Goal: Information Seeking & Learning: Learn about a topic

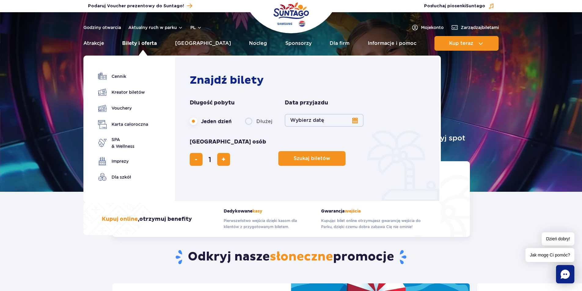
click at [138, 43] on link "Bilety i oferta" at bounding box center [139, 43] width 35 height 15
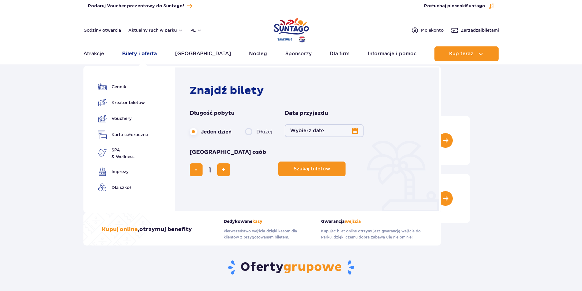
click at [140, 54] on link "Bilety i oferta" at bounding box center [139, 53] width 35 height 15
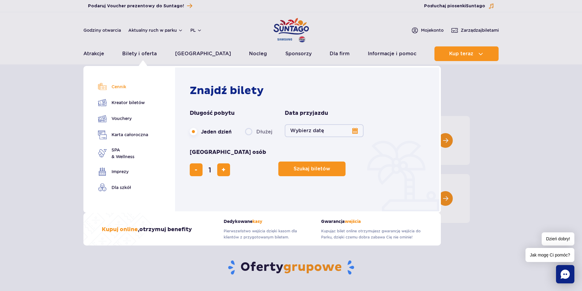
click at [118, 87] on link "Cennik" at bounding box center [123, 87] width 50 height 9
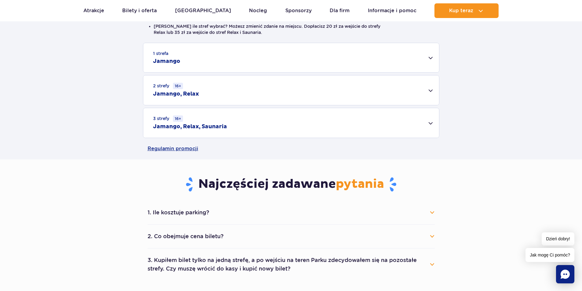
scroll to position [245, 0]
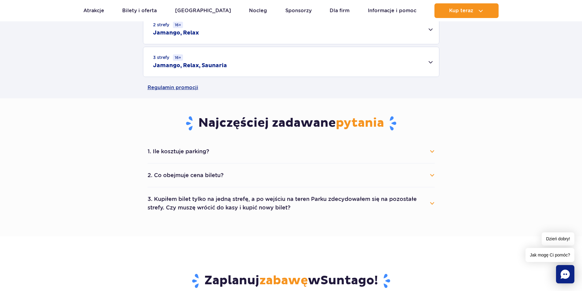
click at [423, 151] on button "1. Ile kosztuje parking?" at bounding box center [291, 151] width 287 height 13
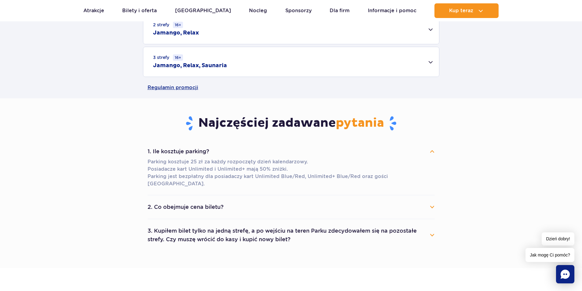
scroll to position [306, 0]
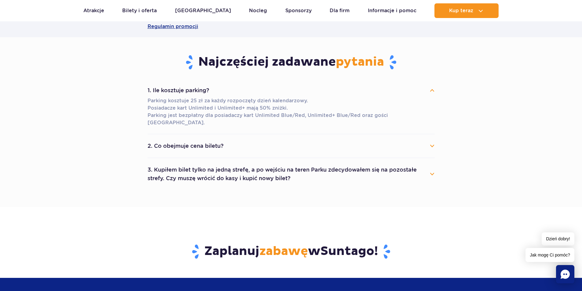
click at [427, 140] on button "2. Co obejmuje cena biletu?" at bounding box center [291, 145] width 287 height 13
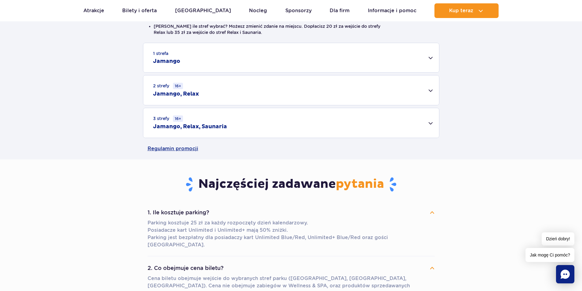
scroll to position [0, 0]
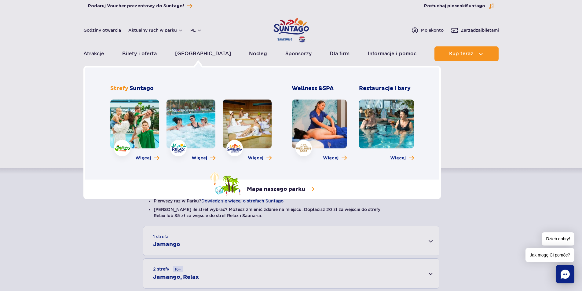
click at [142, 128] on link at bounding box center [134, 124] width 49 height 49
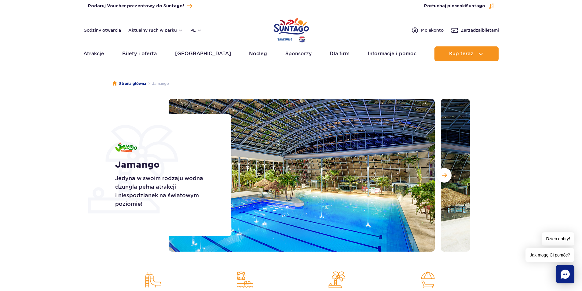
click at [55, 113] on section "Jamango Jedyna w swoim rodzaju wodna dżungla pełna atrakcji i niespodzianek na …" at bounding box center [291, 175] width 582 height 153
click at [449, 178] on button "Następny slajd" at bounding box center [444, 175] width 15 height 15
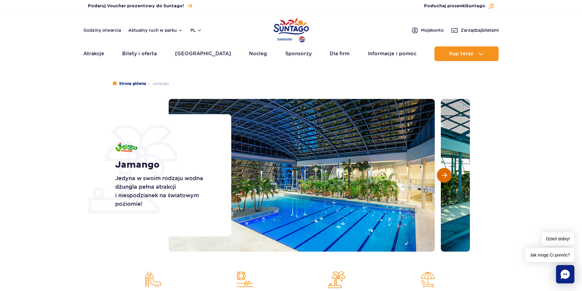
click at [449, 177] on button "Następny slajd" at bounding box center [444, 175] width 15 height 15
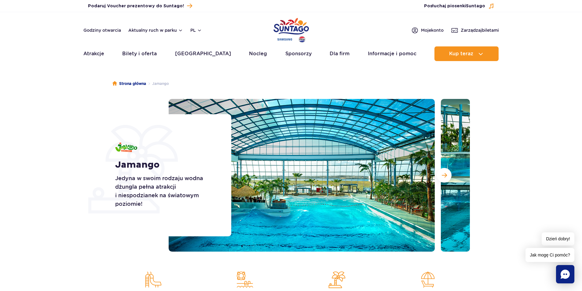
click at [37, 188] on section "Jamango Jedyna w swoim rodzaju wodna dżungla pełna atrakcji i niespodzianek na …" at bounding box center [291, 175] width 582 height 153
click at [441, 172] on button "Następny slajd" at bounding box center [444, 175] width 15 height 15
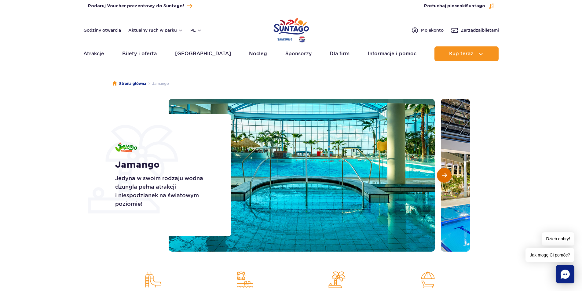
click at [446, 178] on span "Następny slajd" at bounding box center [444, 176] width 5 height 6
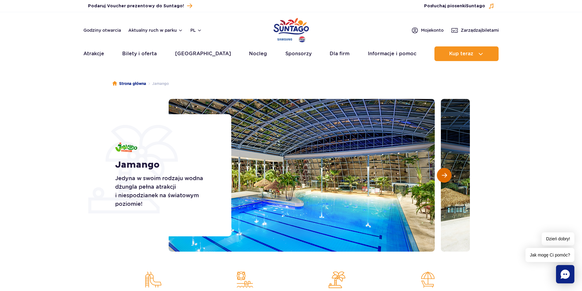
click at [445, 177] on span "Następny slajd" at bounding box center [444, 176] width 5 height 6
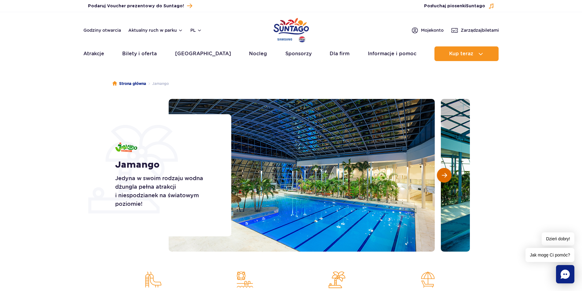
click at [445, 177] on span "Następny slajd" at bounding box center [444, 176] width 5 height 6
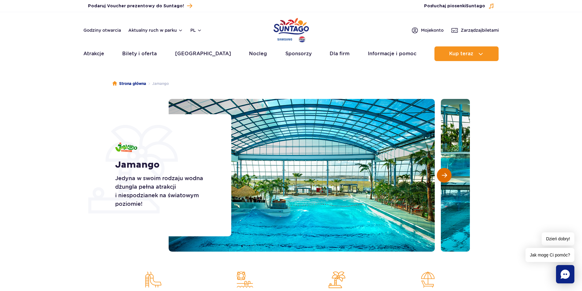
click at [445, 177] on span "Następny slajd" at bounding box center [444, 176] width 5 height 6
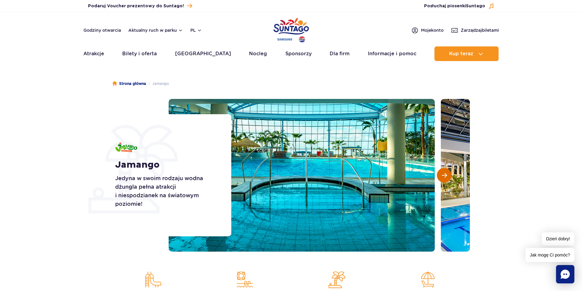
click at [445, 177] on span "Następny slajd" at bounding box center [444, 176] width 5 height 6
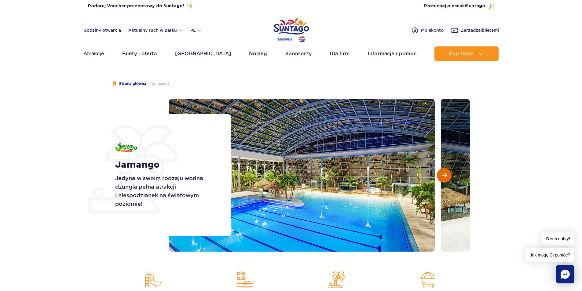
click at [445, 177] on span "Następny slajd" at bounding box center [444, 176] width 5 height 6
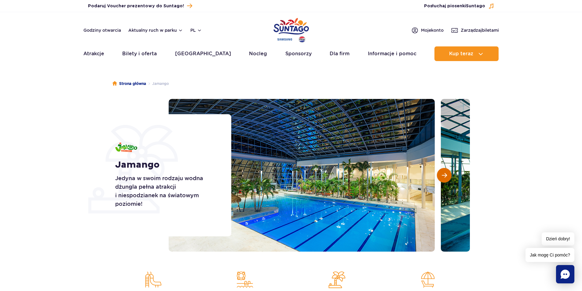
click at [445, 177] on span "Następny slajd" at bounding box center [444, 176] width 5 height 6
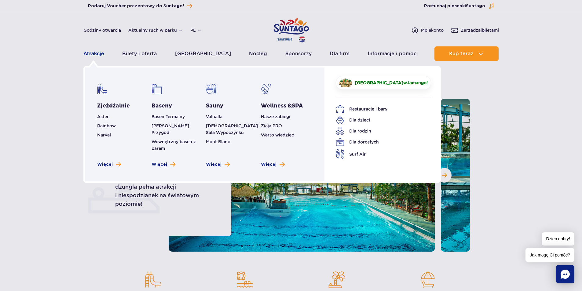
click at [98, 54] on link "Atrakcje" at bounding box center [93, 53] width 21 height 15
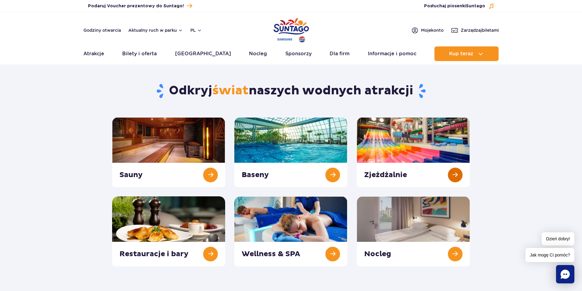
click at [436, 151] on link at bounding box center [413, 152] width 113 height 70
click at [382, 116] on div "Odkryj świat naszych wodnych atrakcji [GEOGRAPHIC_DATA] Baseny Zjeżdżalnie" at bounding box center [291, 167] width 367 height 198
click at [461, 175] on link at bounding box center [413, 152] width 113 height 70
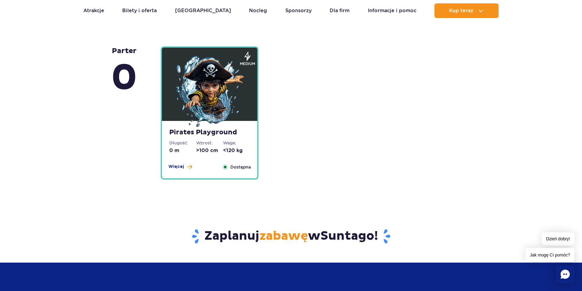
scroll to position [1406, 0]
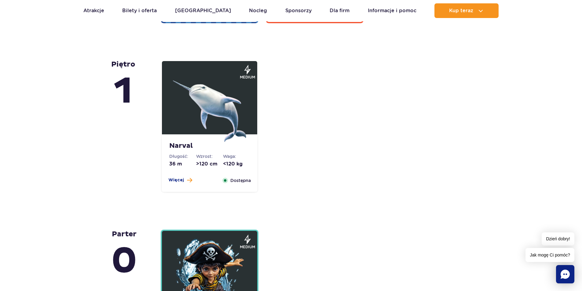
click at [202, 106] on img at bounding box center [209, 105] width 73 height 73
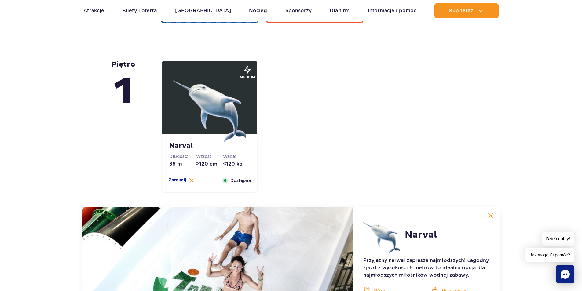
scroll to position [1485, 0]
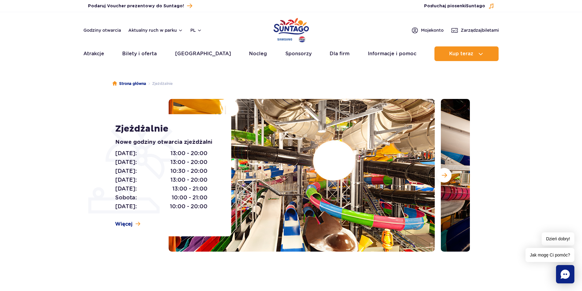
click at [115, 87] on ul "Strona główna Zjeżdżalnie" at bounding box center [292, 83] width 358 height 31
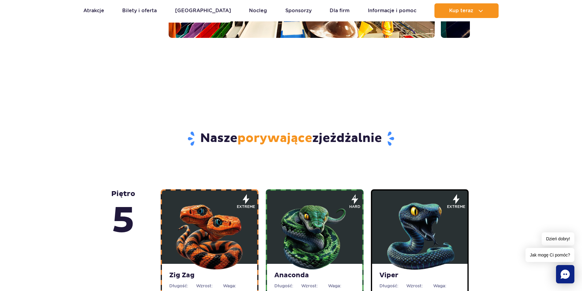
scroll to position [306, 0]
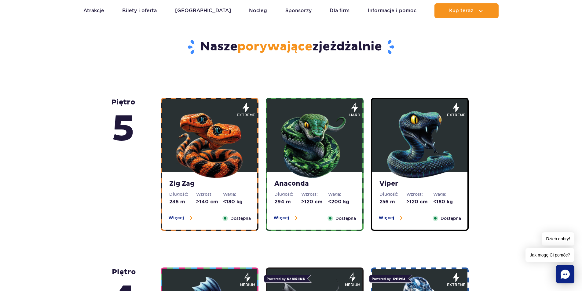
click at [207, 156] on img at bounding box center [209, 143] width 73 height 73
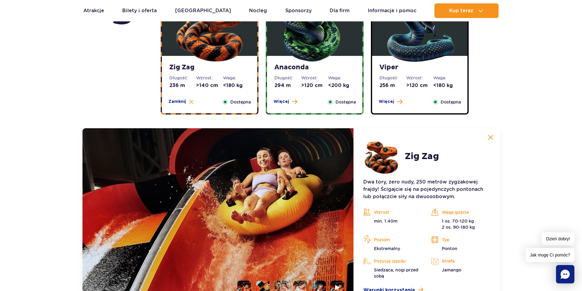
scroll to position [392, 0]
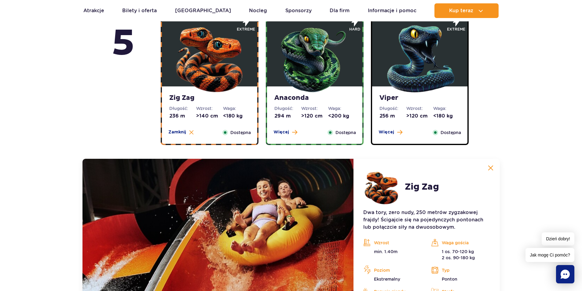
click at [308, 79] on img at bounding box center [314, 57] width 73 height 73
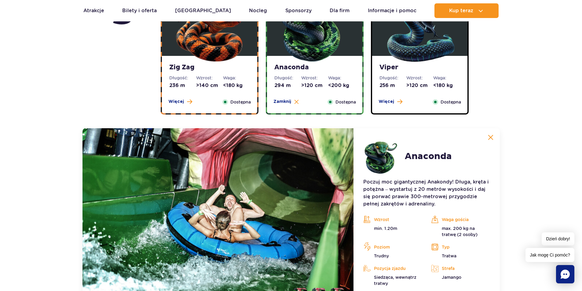
scroll to position [361, 0]
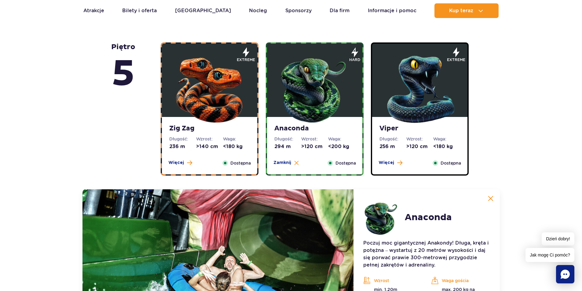
click at [417, 88] on img at bounding box center [419, 87] width 73 height 73
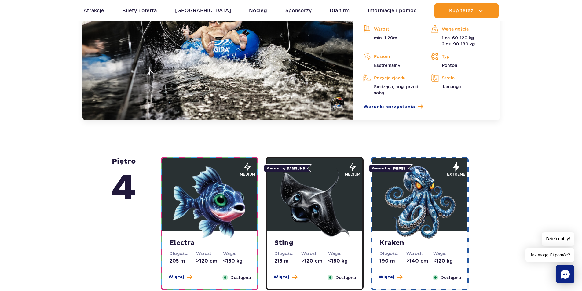
scroll to position [667, 0]
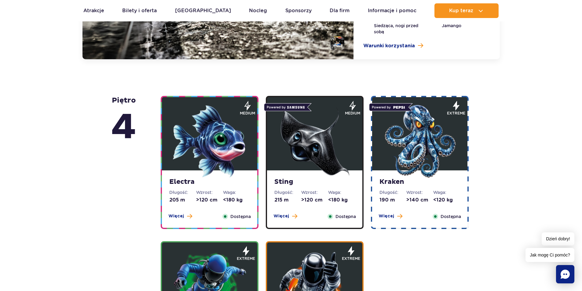
click at [204, 161] on img at bounding box center [209, 141] width 73 height 73
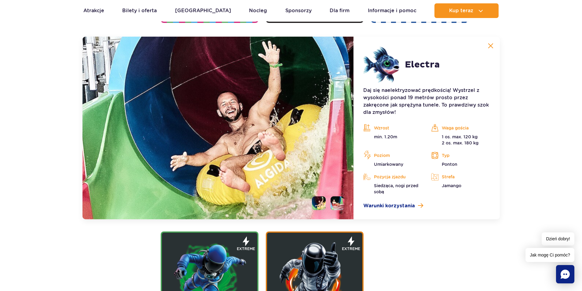
scroll to position [776, 0]
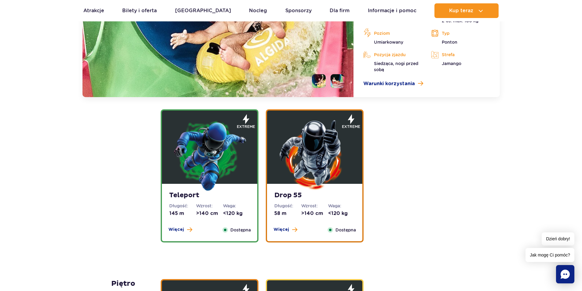
click at [218, 163] on img at bounding box center [209, 154] width 73 height 73
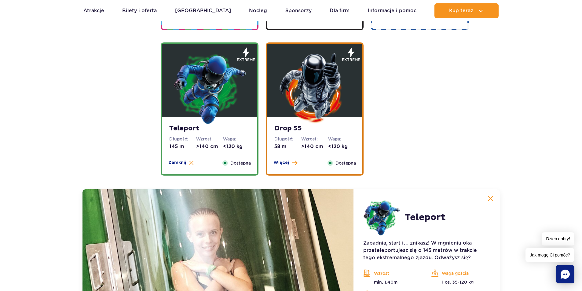
click at [310, 96] on img at bounding box center [314, 87] width 73 height 73
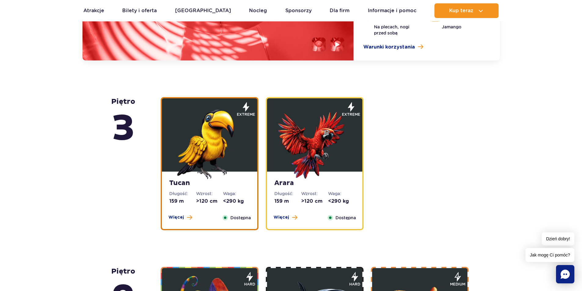
click at [231, 147] on img at bounding box center [209, 142] width 73 height 73
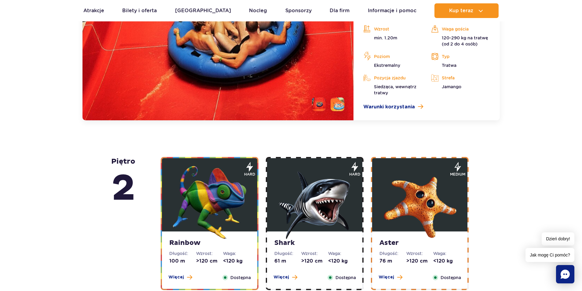
scroll to position [1152, 0]
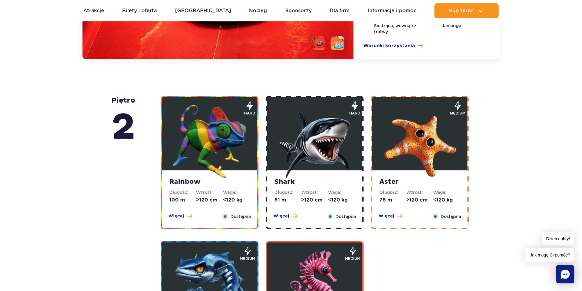
click at [303, 144] on img at bounding box center [314, 141] width 73 height 73
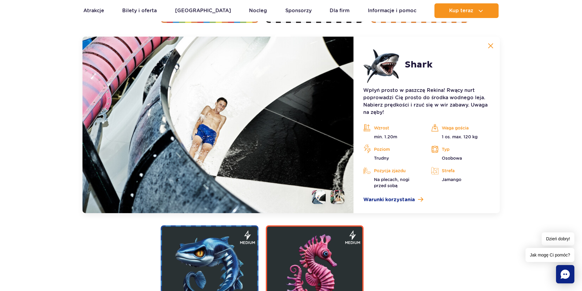
scroll to position [1261, 0]
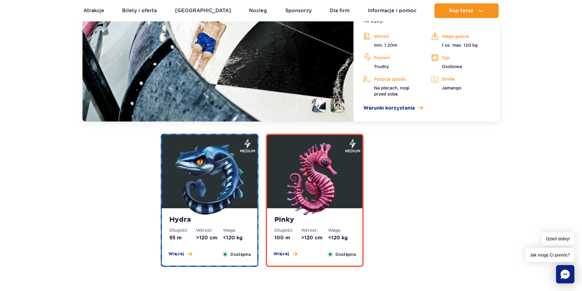
click at [314, 177] on img at bounding box center [314, 179] width 73 height 73
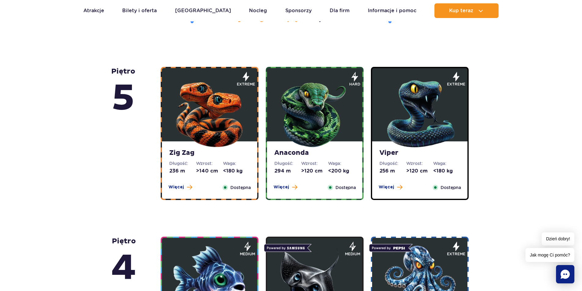
scroll to position [428, 0]
